Goal: Complete application form: Complete application form

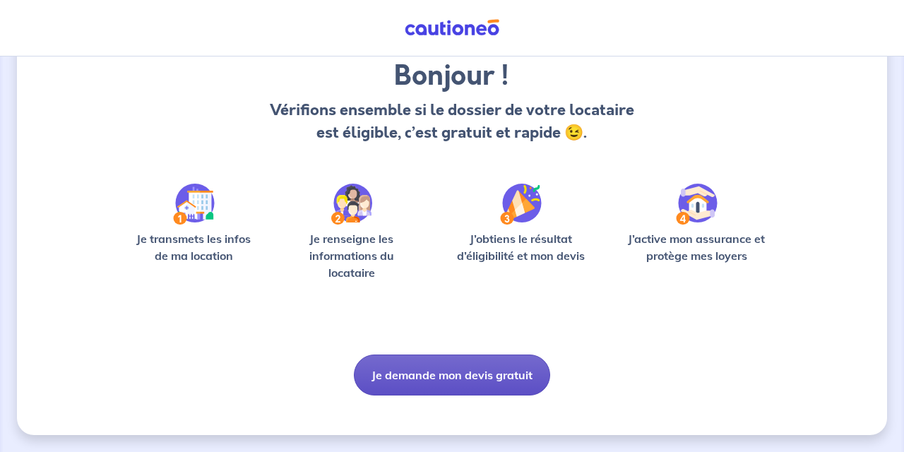
scroll to position [116, 0]
click at [491, 367] on button "Je demande mon devis gratuit" at bounding box center [452, 375] width 196 height 41
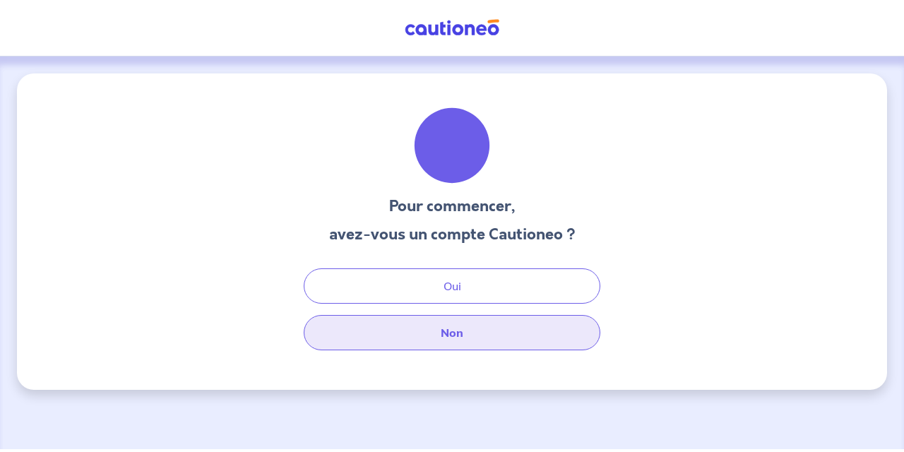
click at [464, 341] on button "Non" at bounding box center [452, 332] width 297 height 35
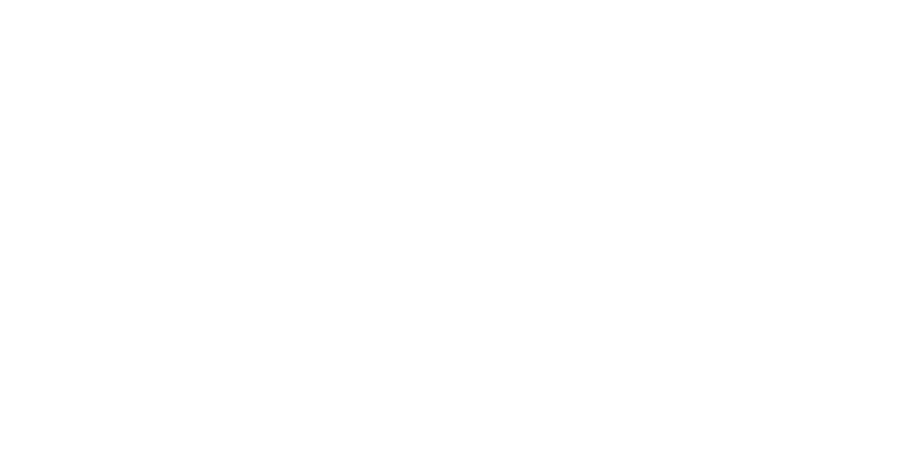
select select "FR"
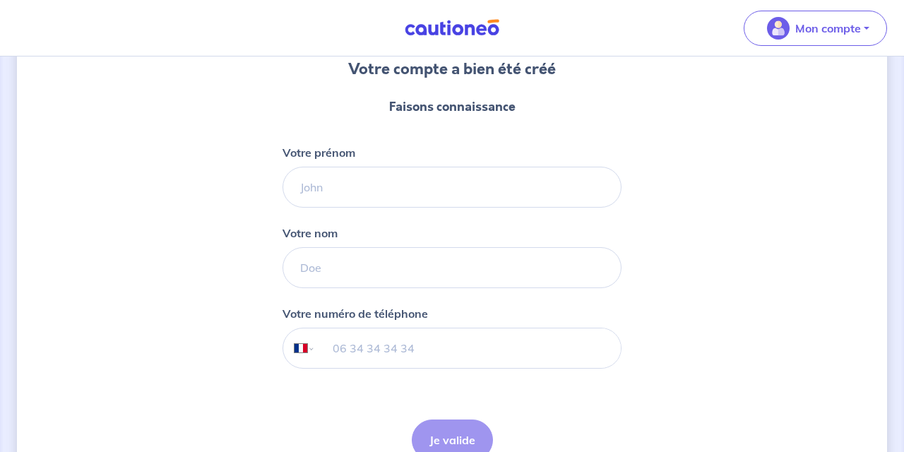
scroll to position [146, 0]
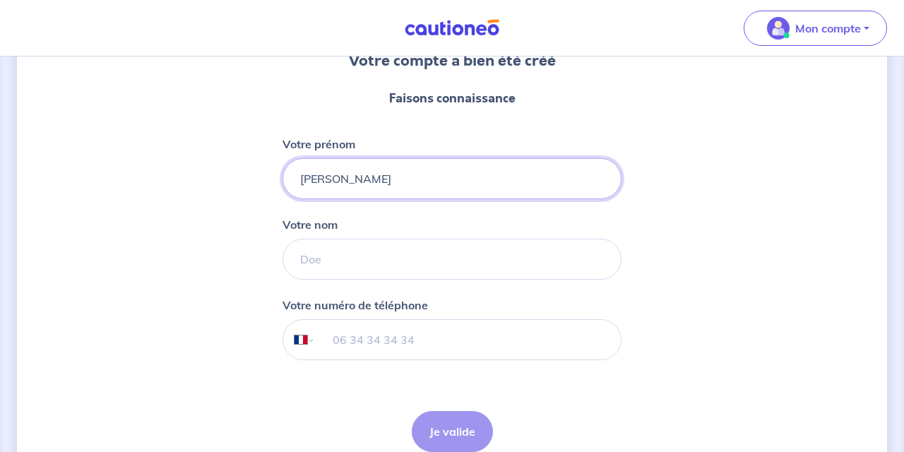
type input "[PERSON_NAME]"
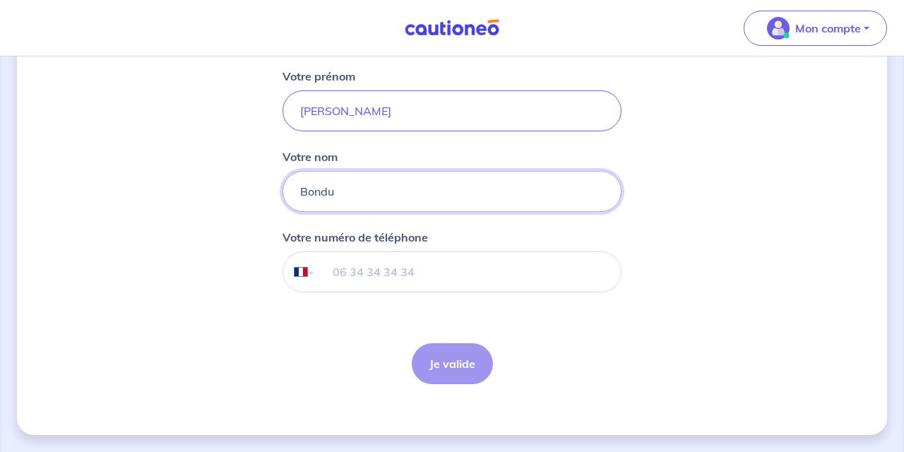
scroll to position [213, 0]
type input "Bondu"
click at [414, 261] on input "tel" at bounding box center [468, 272] width 305 height 40
click at [449, 359] on div "Je valide Je valide" at bounding box center [452, 363] width 81 height 41
click at [434, 367] on div "Je valide Je valide" at bounding box center [452, 363] width 81 height 41
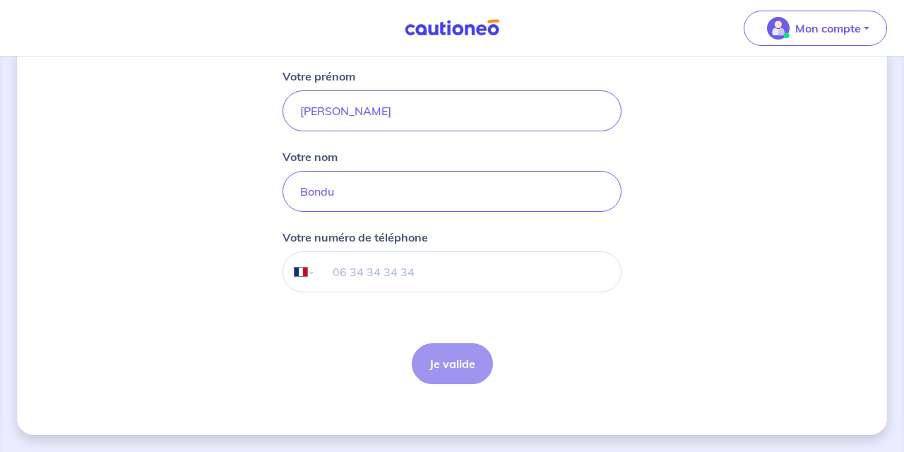
click at [432, 271] on input "tel" at bounding box center [468, 272] width 305 height 40
type input "06 30 96 78 66"
click at [454, 370] on button "Je valide" at bounding box center [452, 363] width 81 height 41
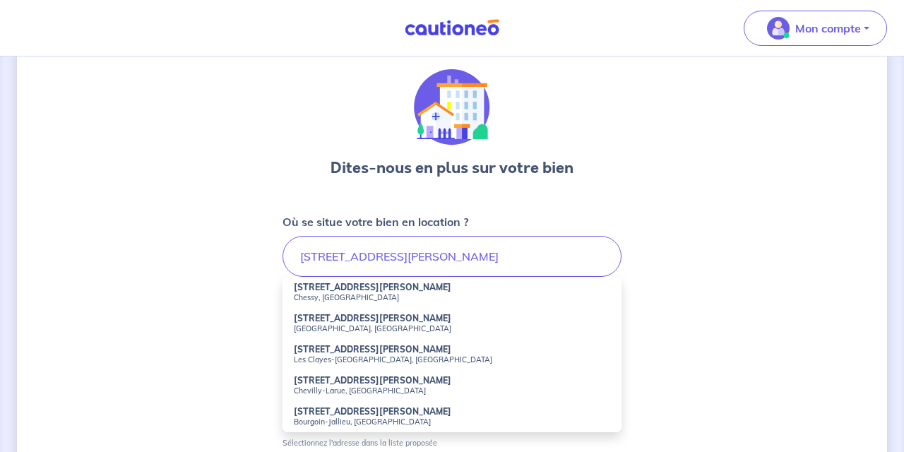
scroll to position [61, 0]
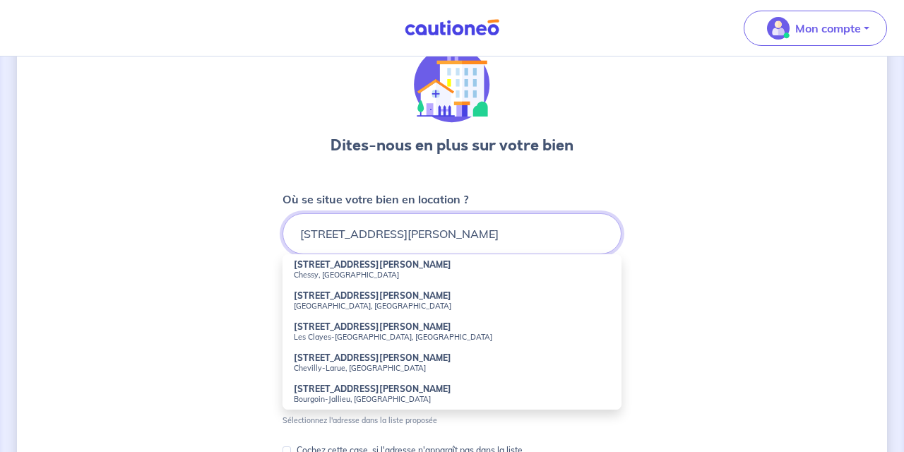
click at [454, 240] on input "[STREET_ADDRESS][PERSON_NAME]" at bounding box center [452, 233] width 339 height 41
click at [347, 366] on small "Chevilly-Larue, [GEOGRAPHIC_DATA]" at bounding box center [452, 368] width 317 height 10
type input "[STREET_ADDRESS][PERSON_NAME]"
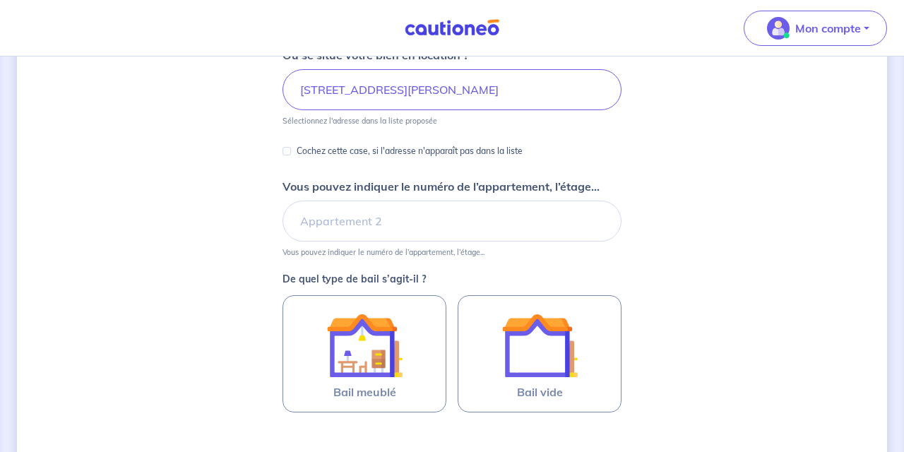
scroll to position [226, 0]
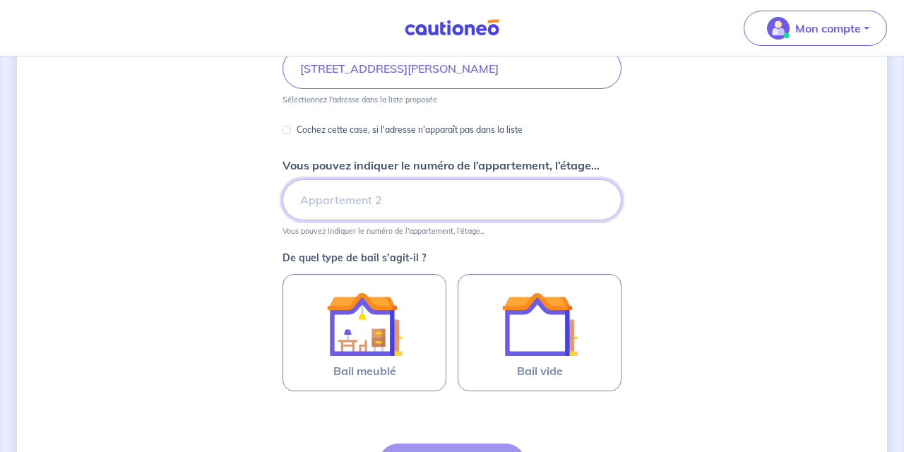
click at [485, 208] on input "Vous pouvez indiquer le numéro de l’appartement, l’étage..." at bounding box center [452, 199] width 339 height 41
type input "A"
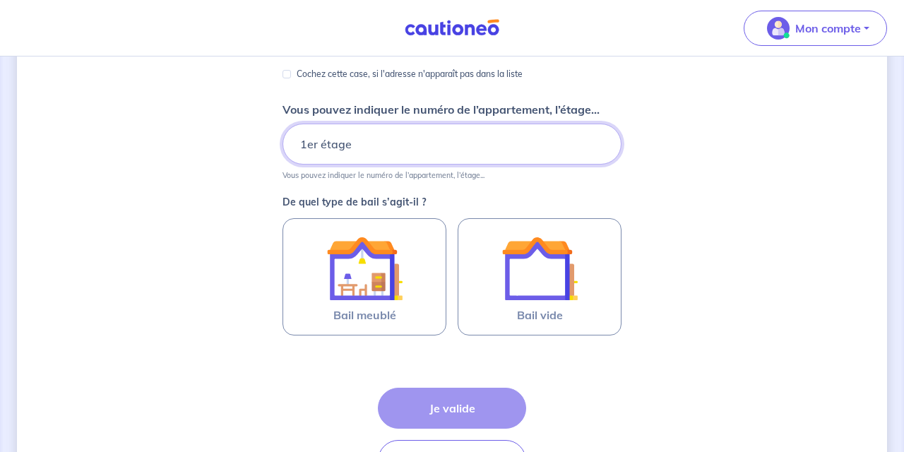
scroll to position [288, 0]
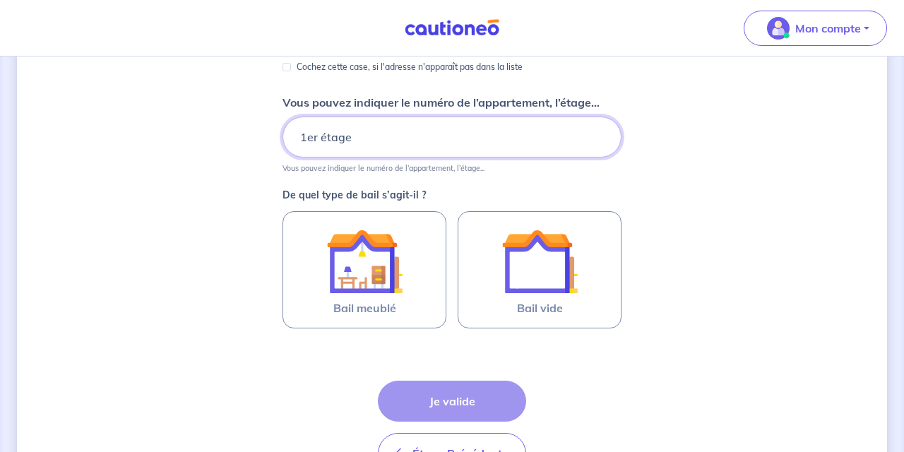
type input "1er étage"
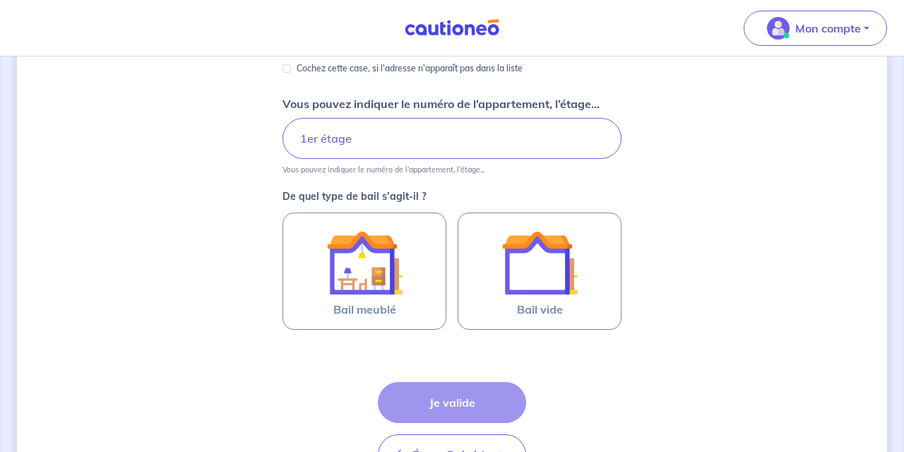
click at [755, 231] on div "Dites-nous en plus sur votre bien Où se situe votre bien en location ? [STREET_…" at bounding box center [452, 156] width 871 height 741
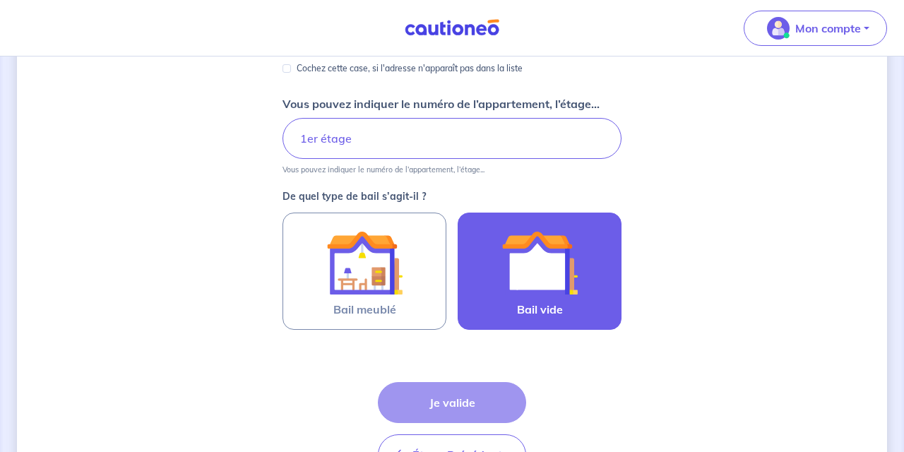
click at [591, 261] on div at bounding box center [540, 263] width 129 height 76
click at [0, 0] on input "Bail vide" at bounding box center [0, 0] width 0 height 0
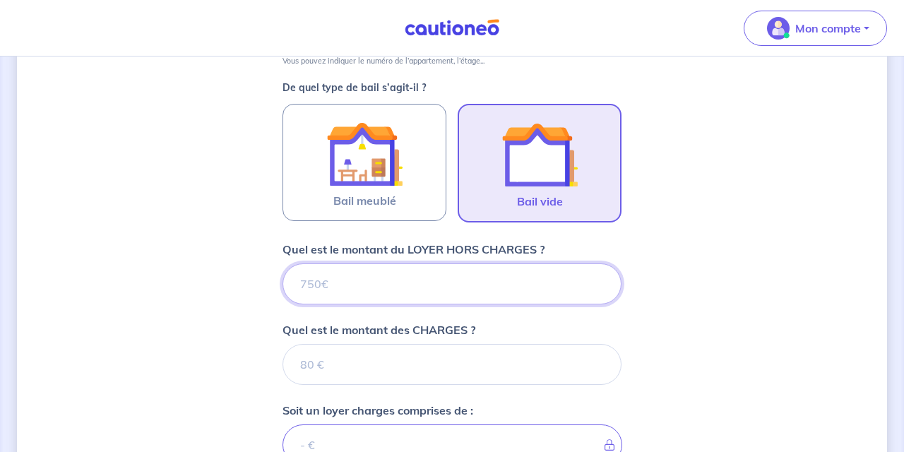
scroll to position [395, 0]
type input "122"
type input "1220"
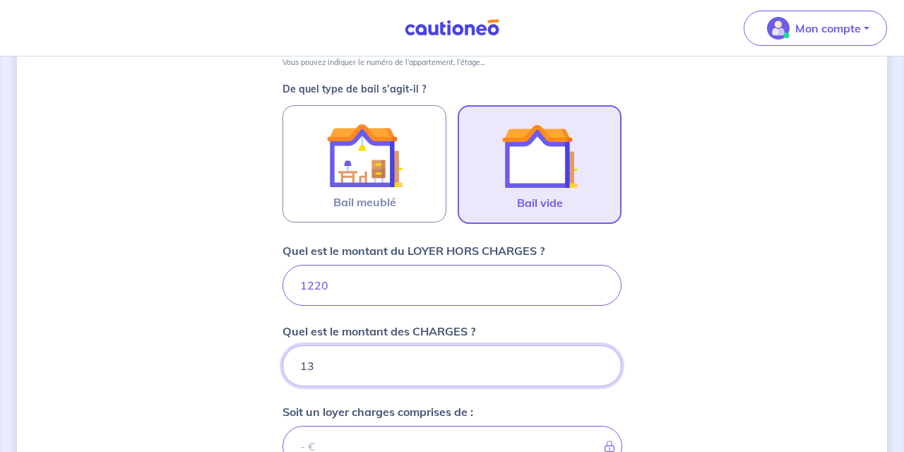
type input "130"
type input "1350"
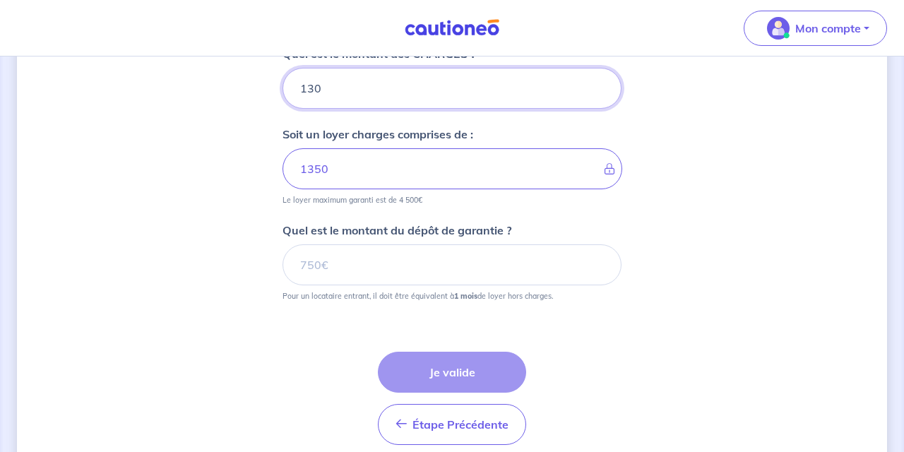
scroll to position [688, 0]
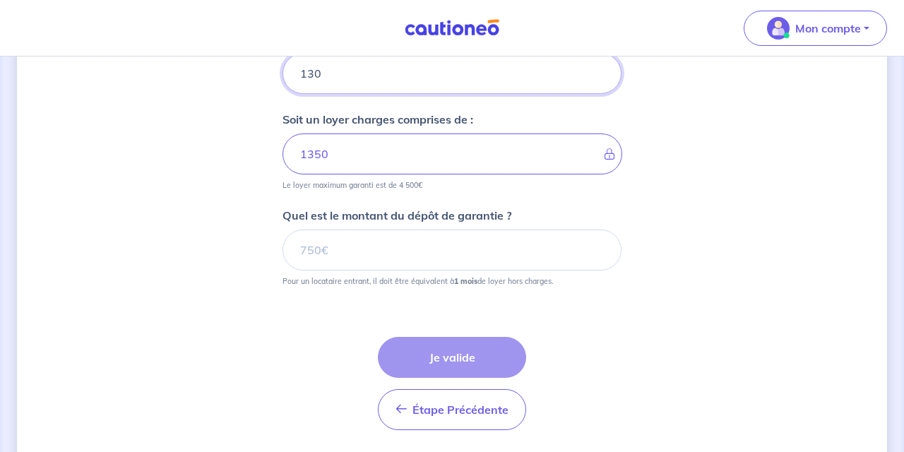
type input "130"
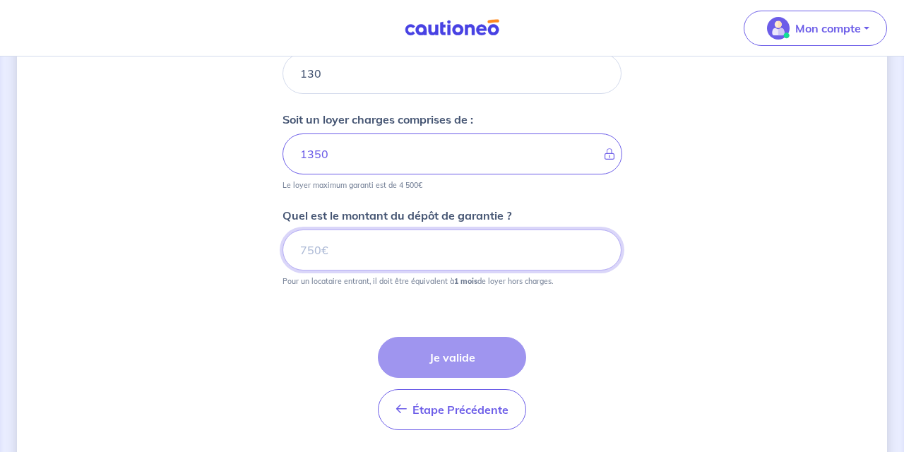
click at [449, 254] on input "Quel est le montant du dépôt de garantie ?" at bounding box center [452, 250] width 339 height 41
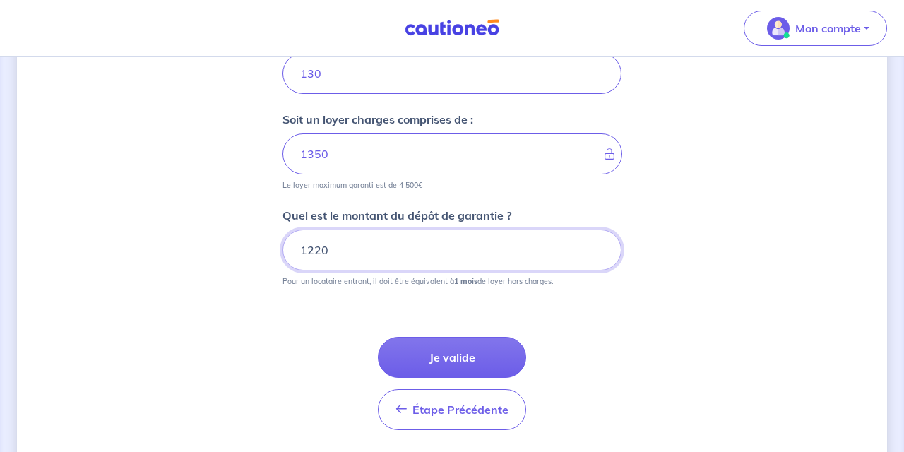
type input "1220"
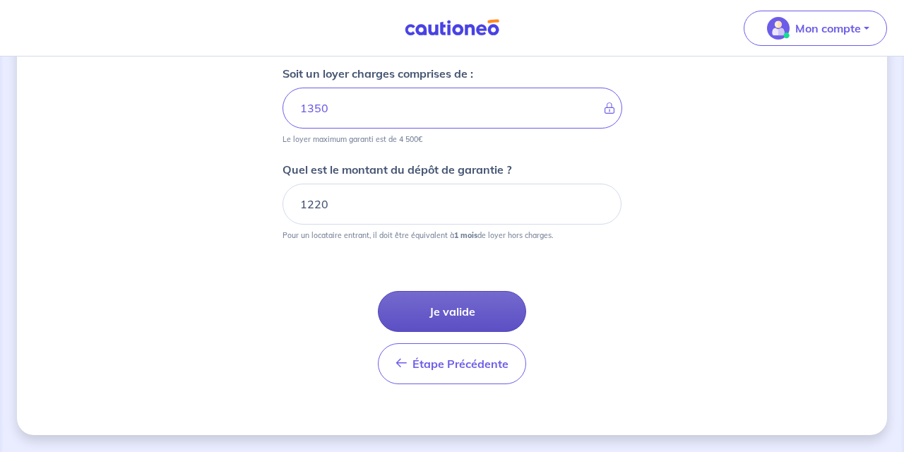
click at [490, 297] on button "Je valide" at bounding box center [452, 311] width 148 height 41
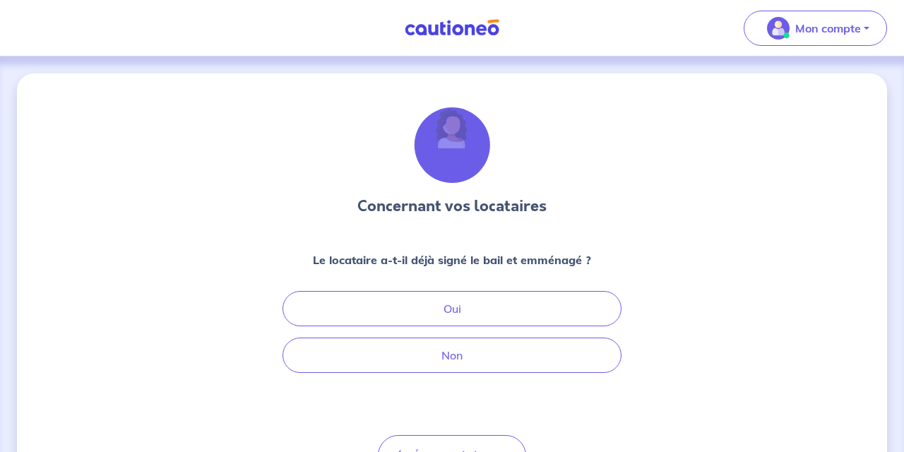
scroll to position [49, 0]
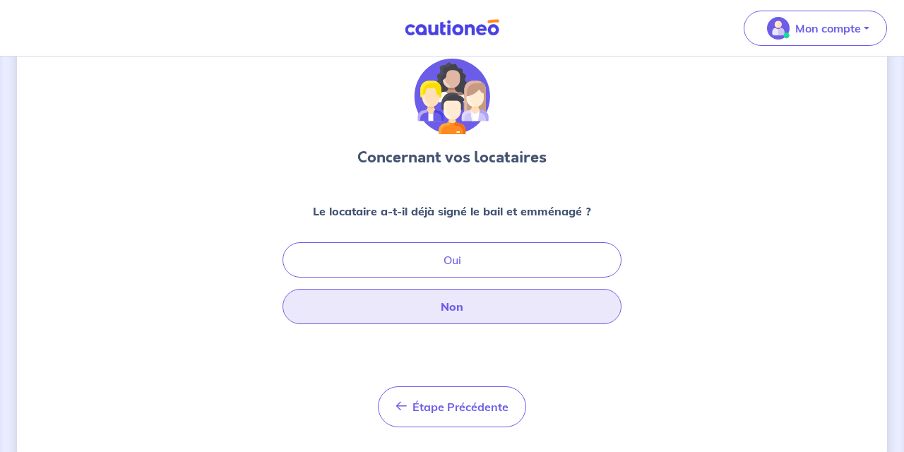
click at [495, 311] on button "Non" at bounding box center [452, 306] width 339 height 35
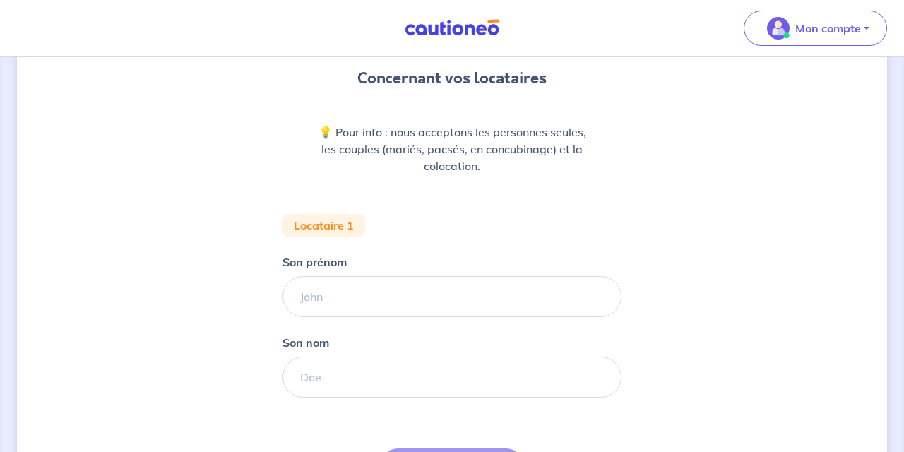
scroll to position [278, 0]
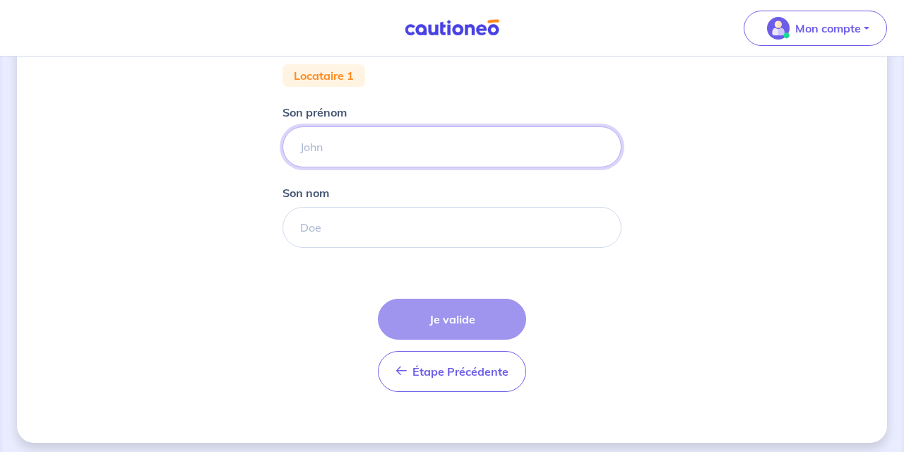
click at [389, 147] on input "Son prénom" at bounding box center [452, 146] width 339 height 41
click at [318, 144] on input "Auriane" at bounding box center [452, 146] width 339 height 41
type input "[PERSON_NAME]"
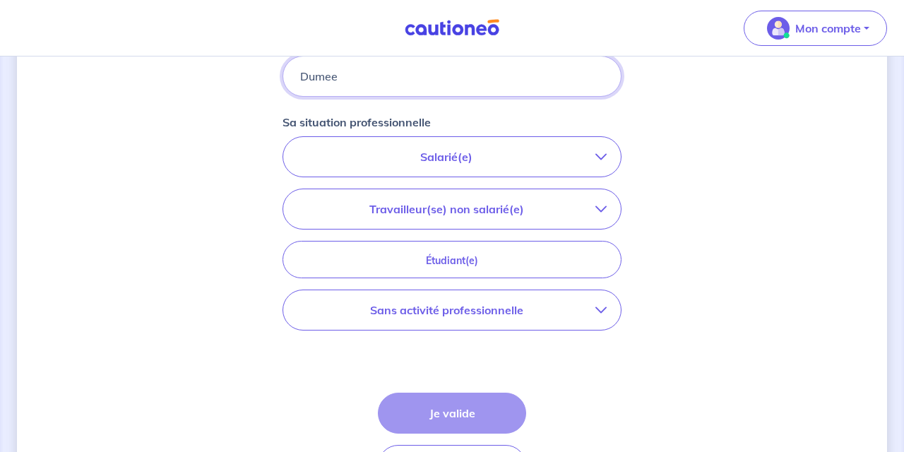
type input "Dumee"
click at [442, 158] on p "Salarié(e)" at bounding box center [446, 156] width 298 height 17
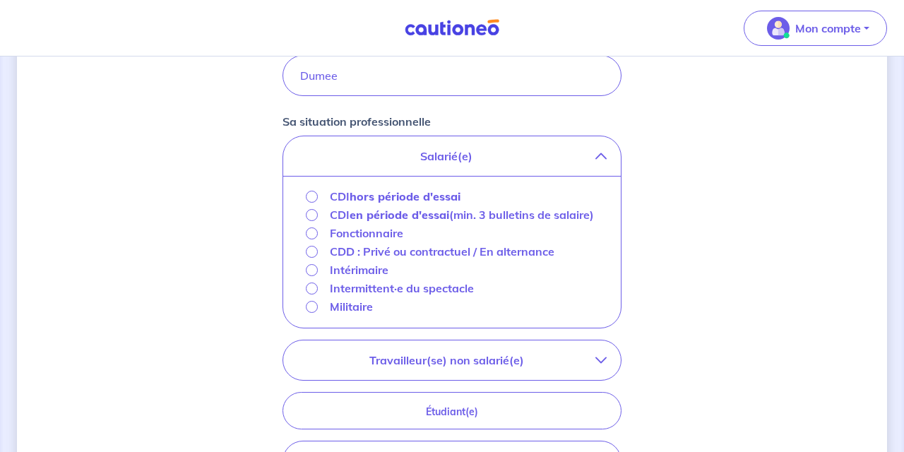
click at [425, 198] on strong "hors période d'essai" at bounding box center [405, 196] width 111 height 14
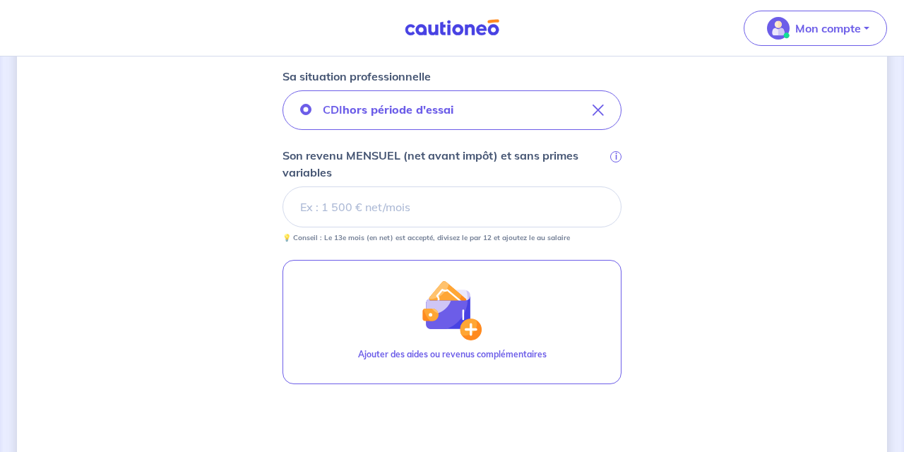
scroll to position [478, 0]
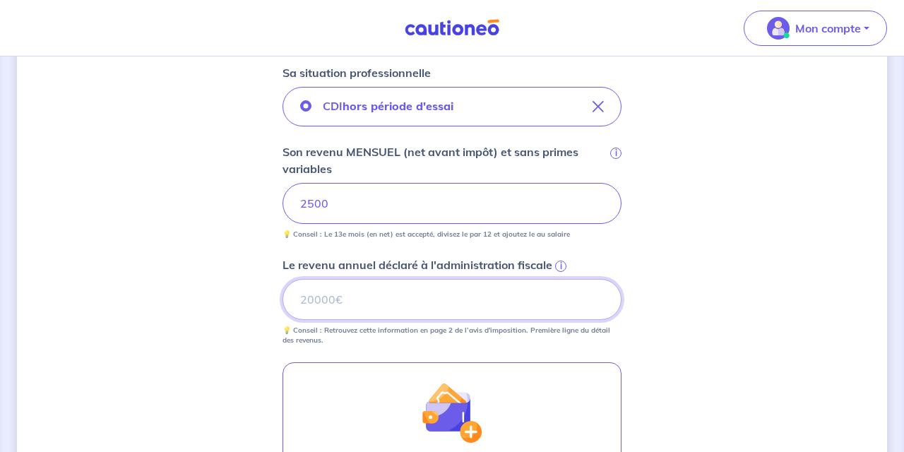
click at [466, 305] on input "Le revenu annuel déclaré à l'administration fiscale i" at bounding box center [452, 299] width 339 height 41
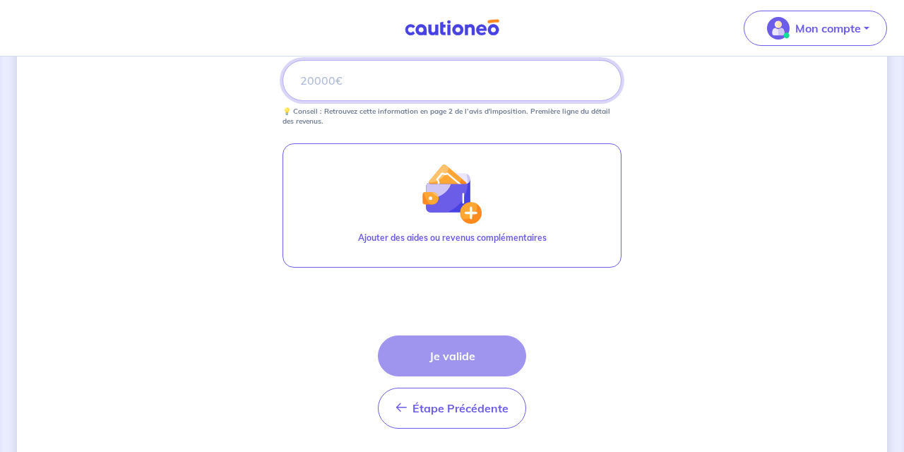
scroll to position [697, 0]
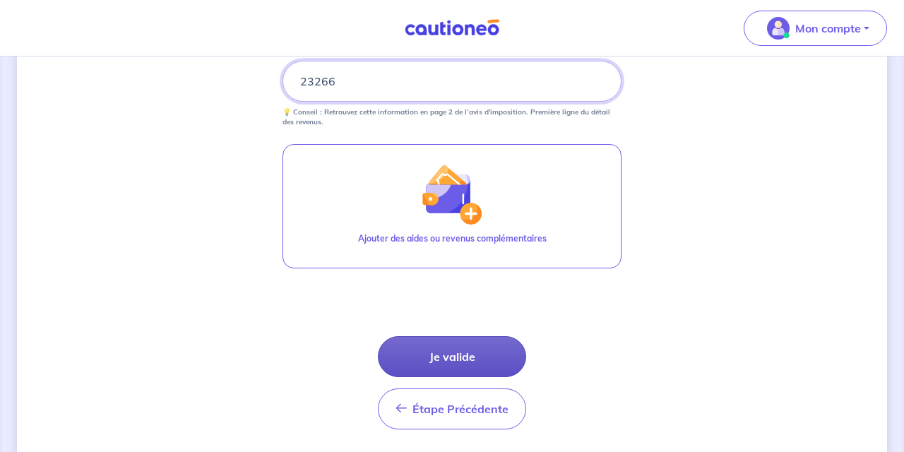
type input "23266"
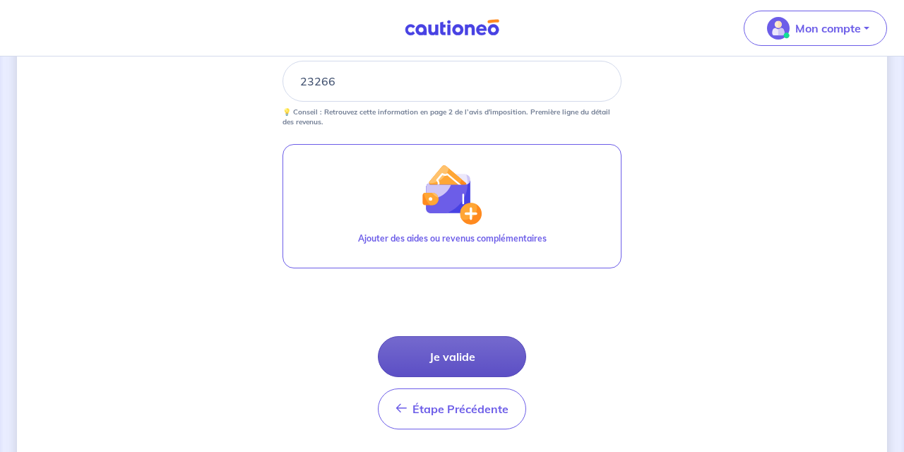
click at [468, 353] on button "Je valide" at bounding box center [452, 356] width 148 height 41
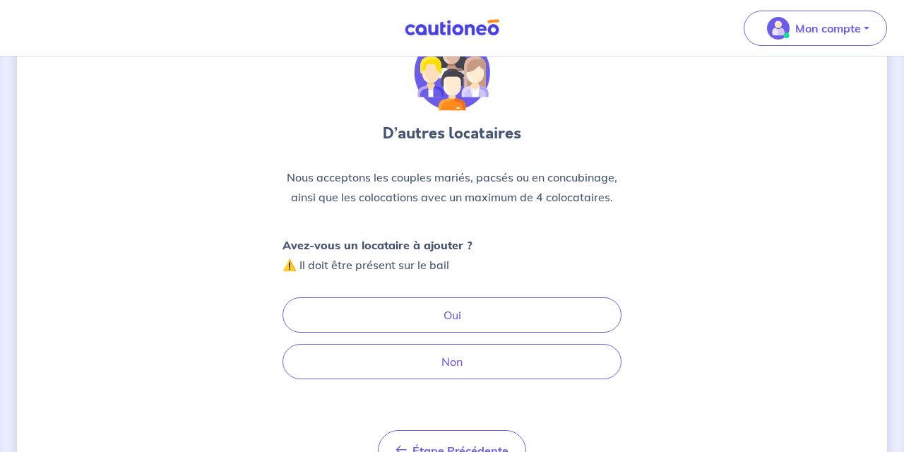
scroll to position [74, 0]
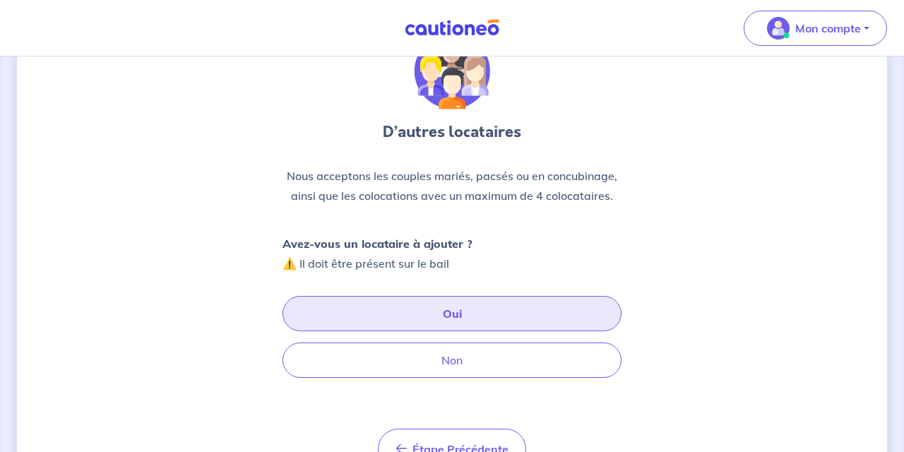
click at [497, 326] on button "Oui" at bounding box center [452, 313] width 339 height 35
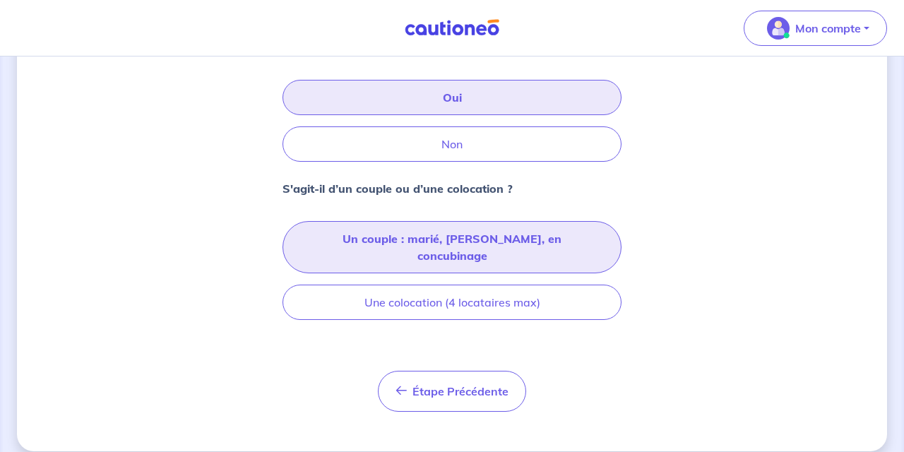
scroll to position [290, 0]
click at [494, 244] on button "Un couple : marié, [PERSON_NAME], en concubinage" at bounding box center [452, 248] width 339 height 52
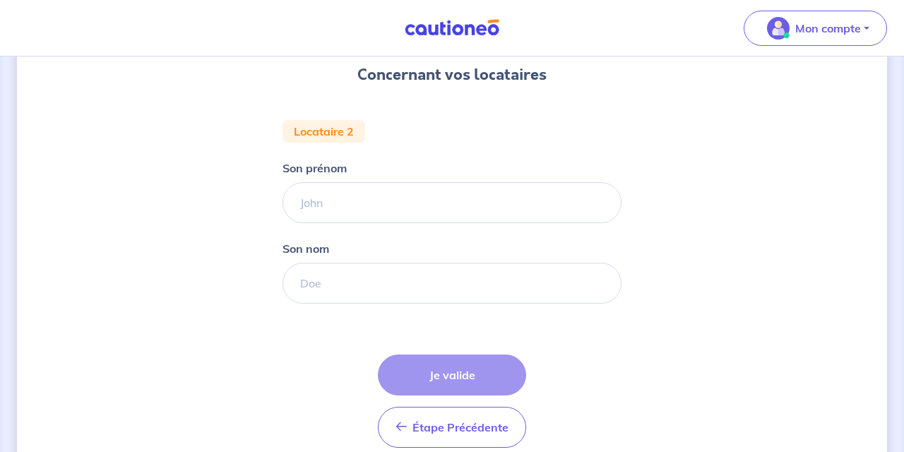
scroll to position [184, 0]
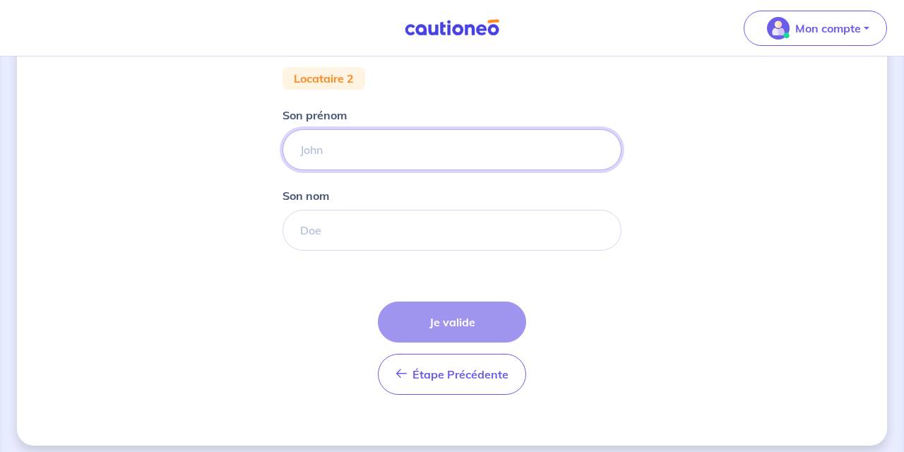
click at [343, 147] on input "Son prénom" at bounding box center [452, 149] width 339 height 41
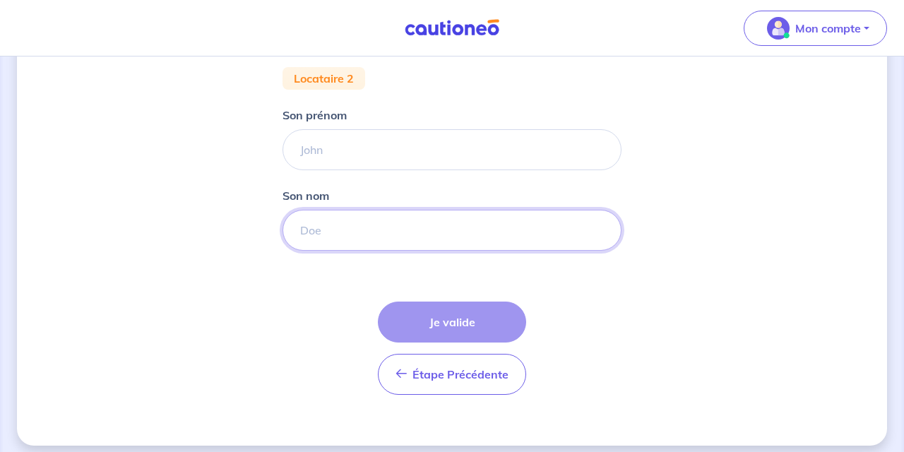
click at [360, 242] on input "Son nom" at bounding box center [452, 230] width 339 height 41
type input "[PERSON_NAME]"
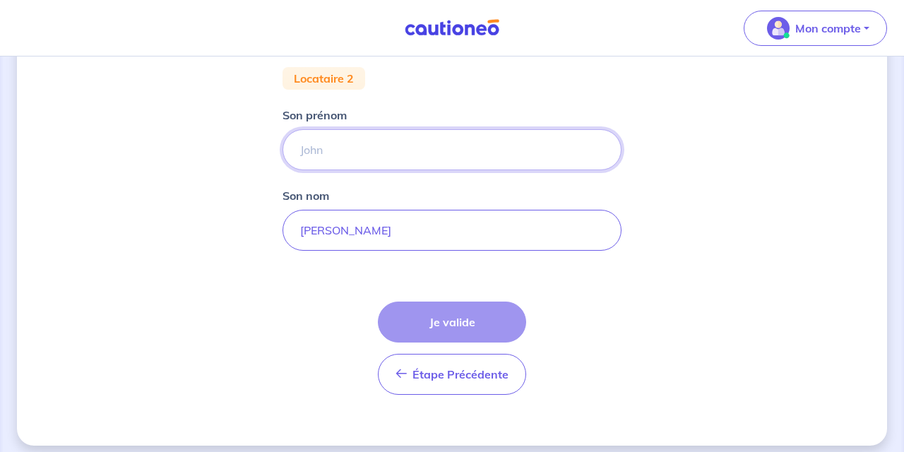
click at [342, 151] on input "Son prénom" at bounding box center [452, 149] width 339 height 41
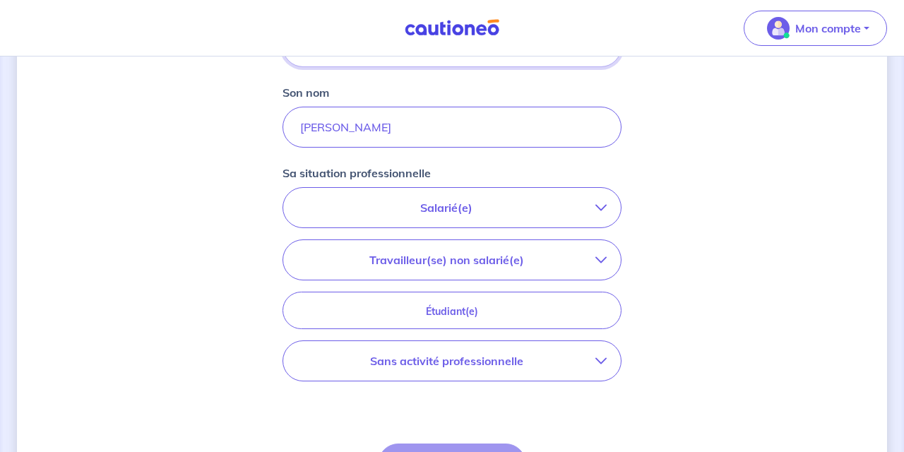
scroll to position [290, 0]
type input "Njaratiana"
click at [494, 218] on button "Salarié(e)" at bounding box center [452, 206] width 338 height 40
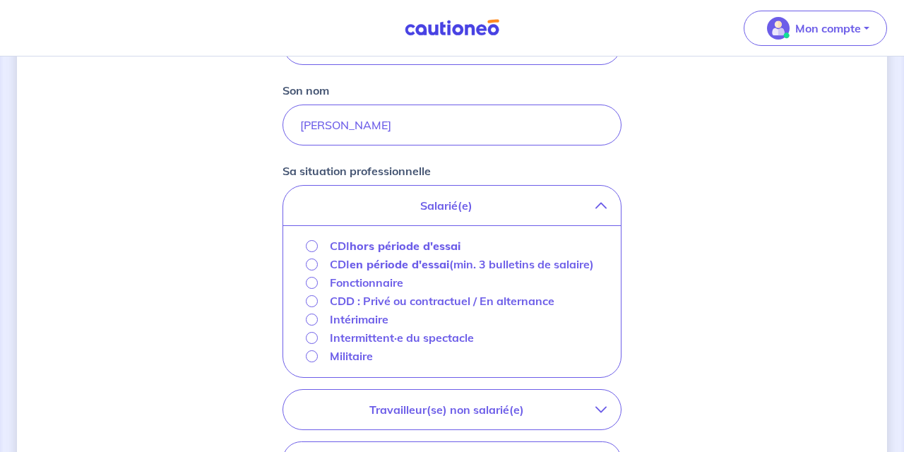
click at [429, 247] on strong "hors période d'essai" at bounding box center [405, 246] width 111 height 14
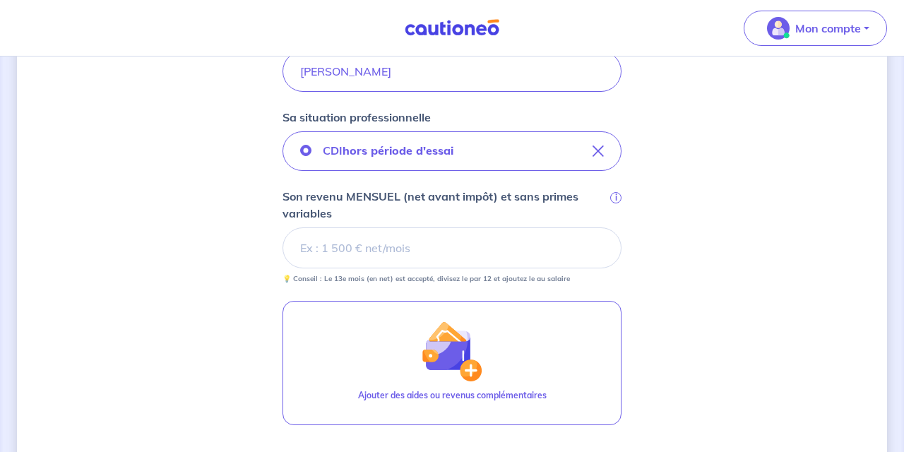
scroll to position [362, 0]
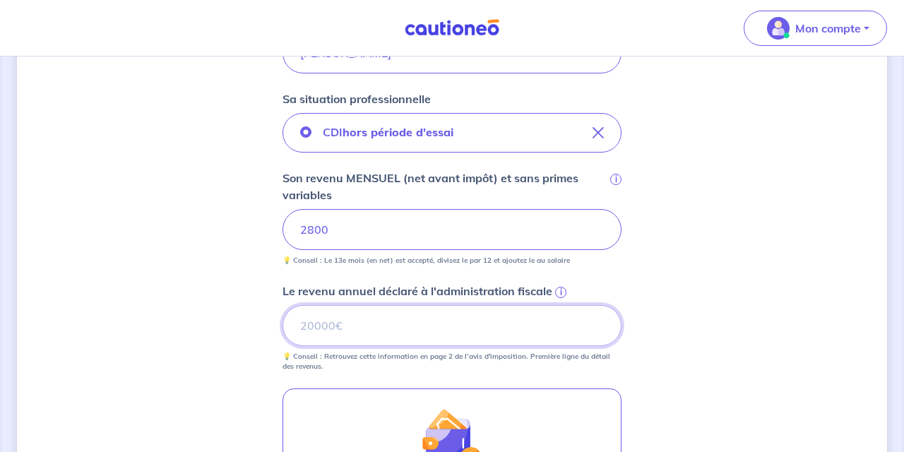
click at [350, 330] on input "Le revenu annuel déclaré à l'administration fiscale i" at bounding box center [452, 325] width 339 height 41
type input "37715"
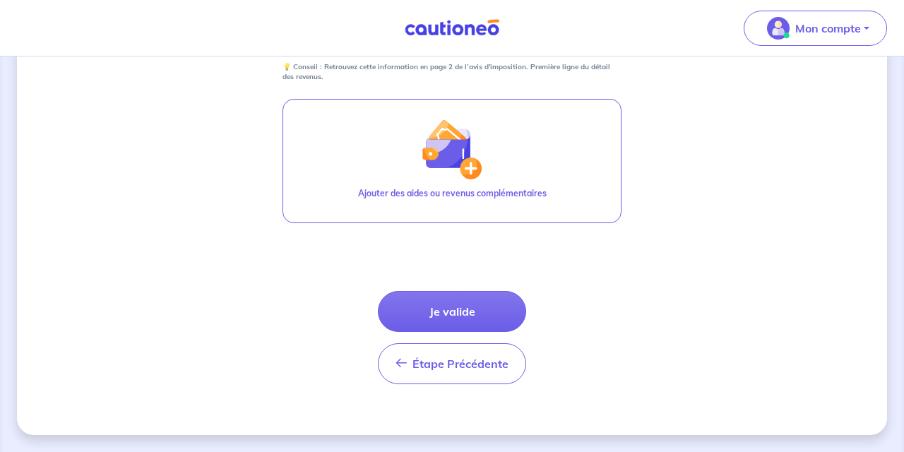
scroll to position [651, 0]
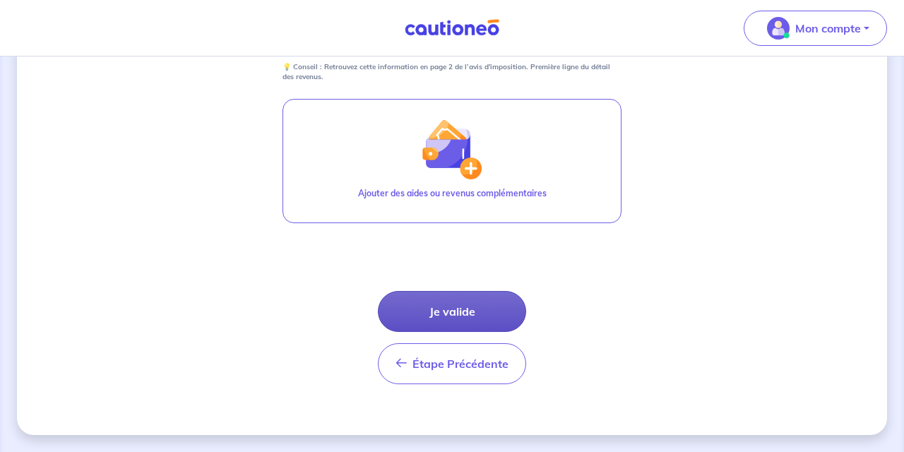
click at [445, 315] on button "Je valide" at bounding box center [452, 311] width 148 height 41
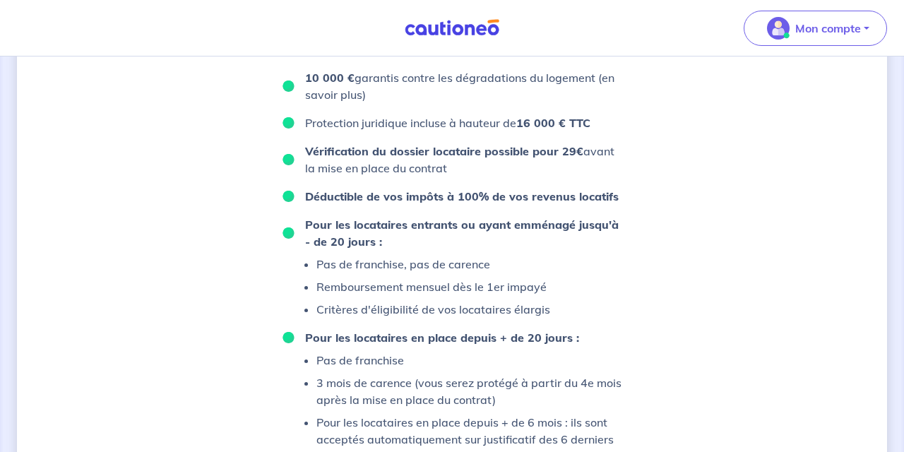
scroll to position [859, 0]
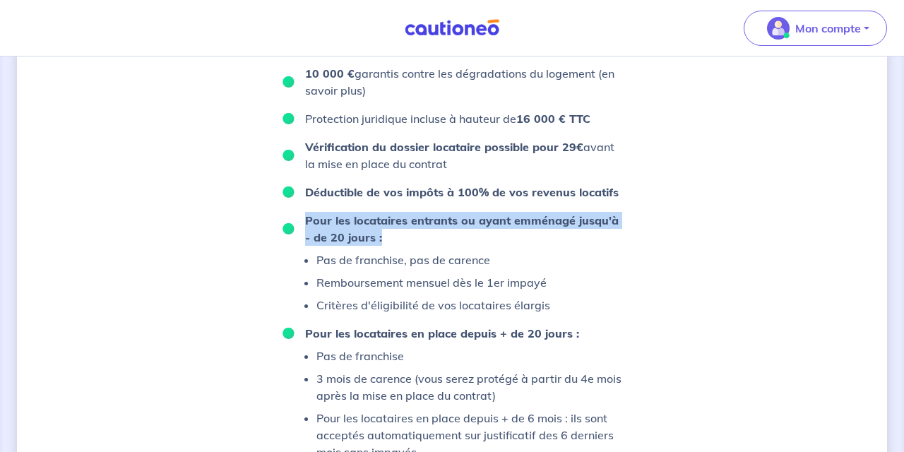
drag, startPoint x: 605, startPoint y: 222, endPoint x: 606, endPoint y: 265, distance: 43.1
click at [606, 265] on ul "96 000 € de loyers impayés garantis, durée illimitée 10 000 € garantis contre l…" at bounding box center [452, 249] width 339 height 424
click at [606, 265] on li "Pour les locataires entrants ou ayant emménagé jusqu'à - de 20 jours : Pas de f…" at bounding box center [452, 263] width 339 height 102
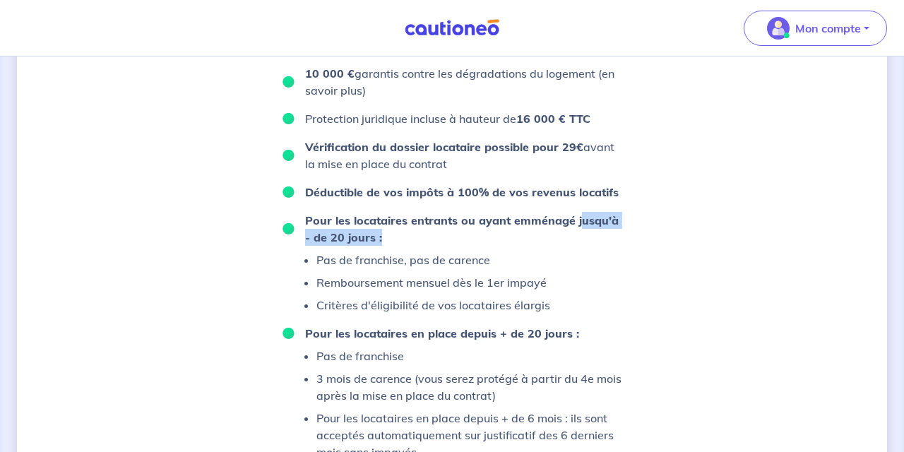
click at [579, 246] on p "Pour les locataires entrants ou ayant emménagé jusqu'à - de 20 jours :" at bounding box center [463, 229] width 317 height 34
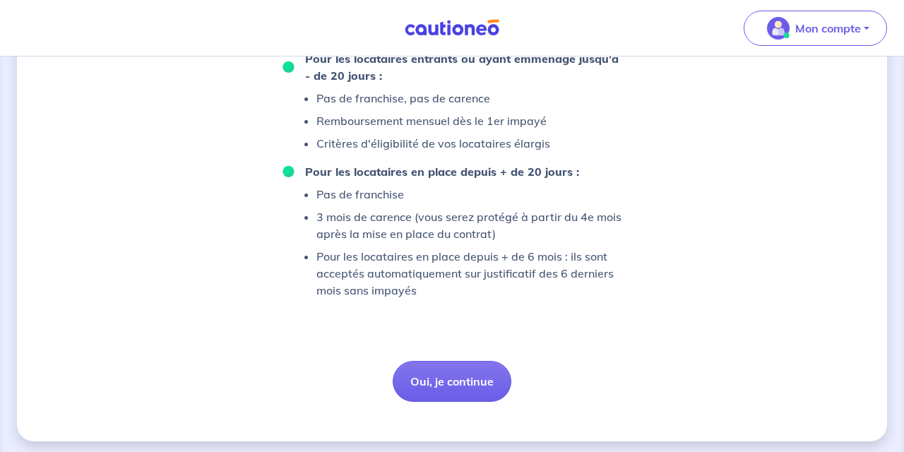
scroll to position [1034, 0]
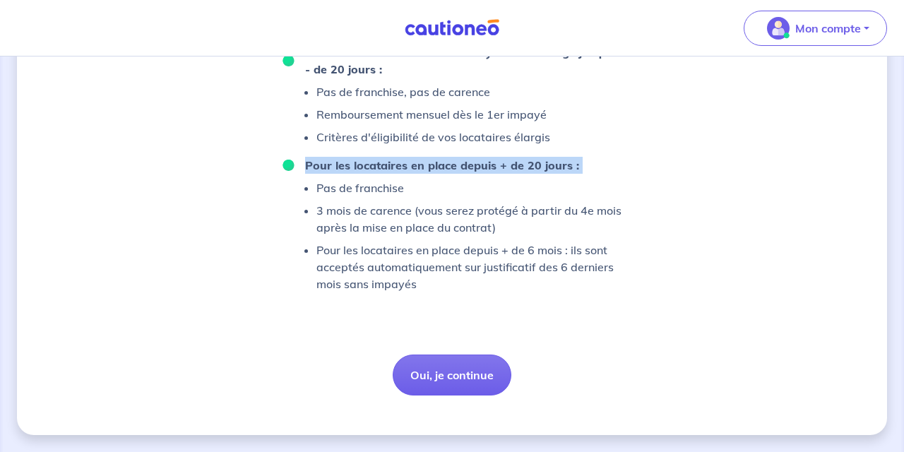
drag, startPoint x: 586, startPoint y: 213, endPoint x: 588, endPoint y: 241, distance: 28.3
click at [588, 241] on ul "96 000 € de loyers impayés garantis, durée illimitée 10 000 € garantis contre l…" at bounding box center [452, 81] width 339 height 424
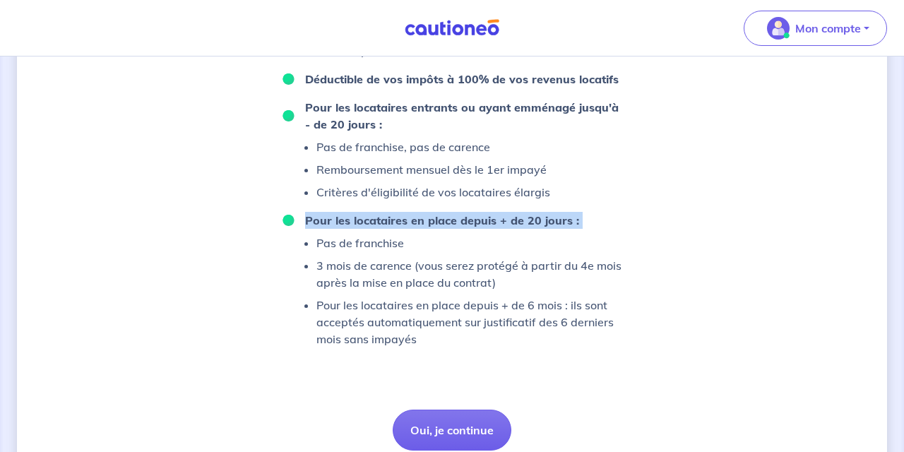
scroll to position [933, 0]
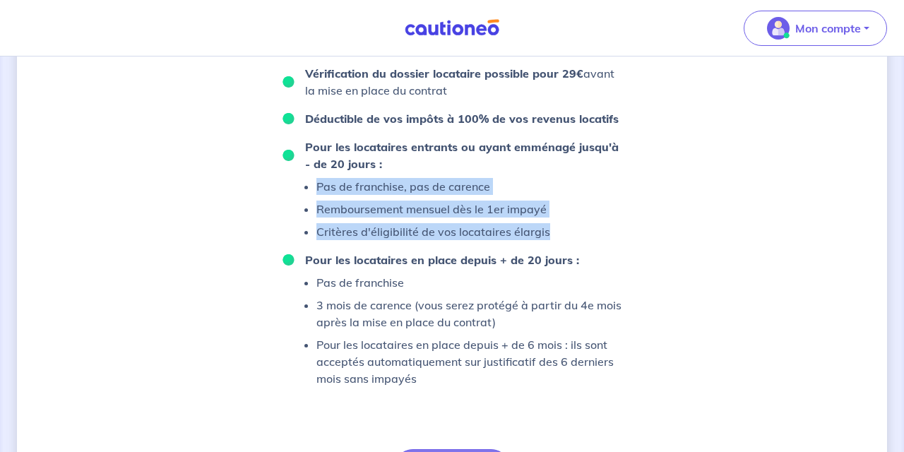
drag, startPoint x: 548, startPoint y: 209, endPoint x: 608, endPoint y: 294, distance: 103.5
click at [608, 240] on li "Pour les locataires entrants ou ayant emménagé jusqu'à - de 20 jours : Pas de f…" at bounding box center [452, 189] width 339 height 102
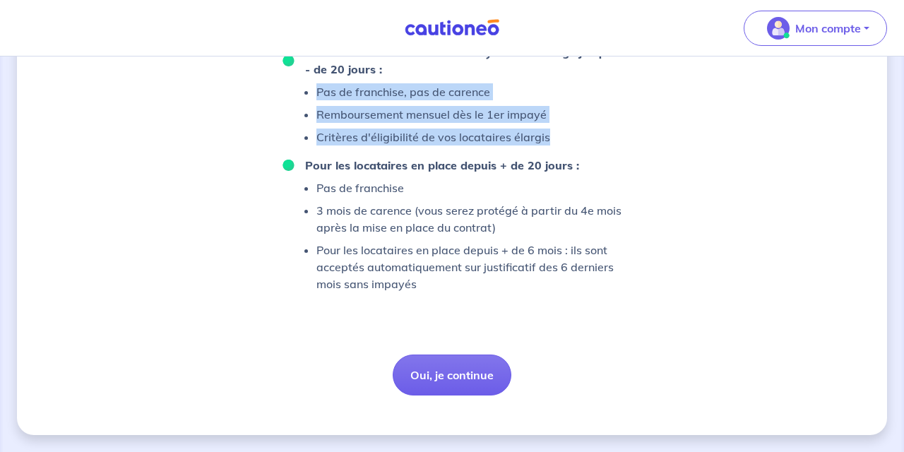
scroll to position [1105, 0]
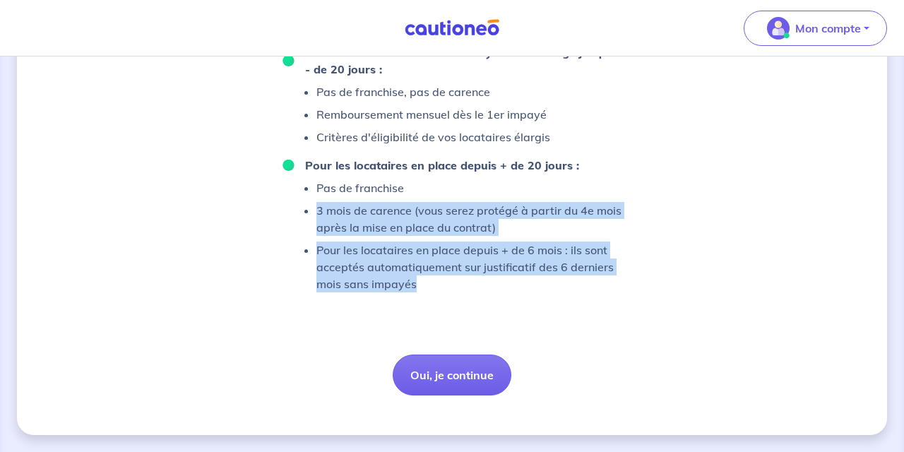
drag, startPoint x: 595, startPoint y: 323, endPoint x: 584, endPoint y: 211, distance: 112.8
click at [584, 211] on ul "Pas de franchise 3 mois de carence (vous serez protégé à partir du 4e mois aprè…" at bounding box center [452, 235] width 339 height 113
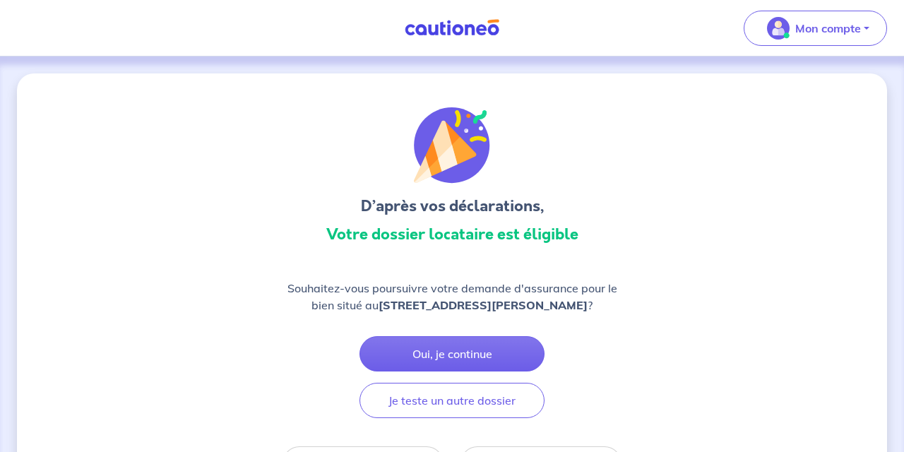
scroll to position [0, 0]
